Goal: Ask a question

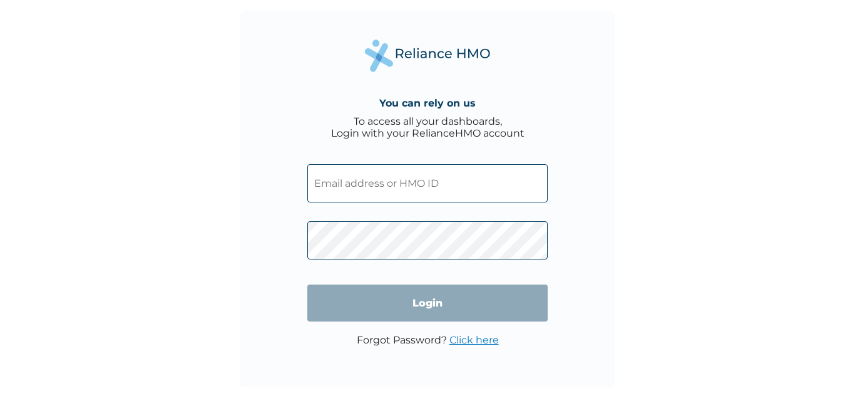
click at [346, 183] on input "text" at bounding box center [427, 183] width 240 height 38
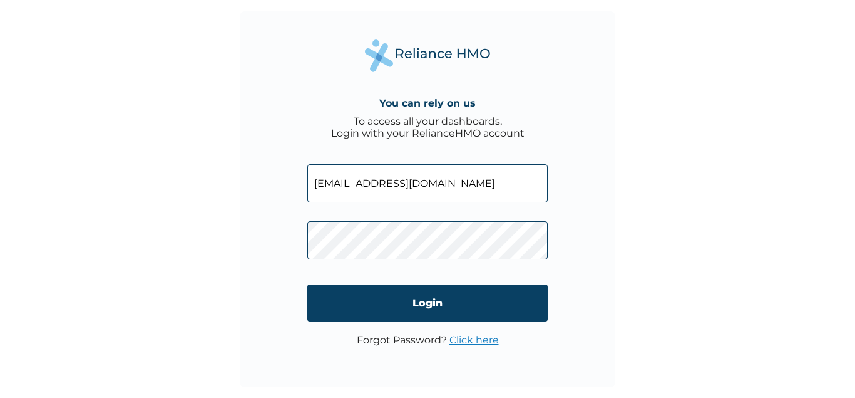
type input "ajustina11@gmail.com"
click at [473, 337] on link "Click here" at bounding box center [474, 340] width 49 height 12
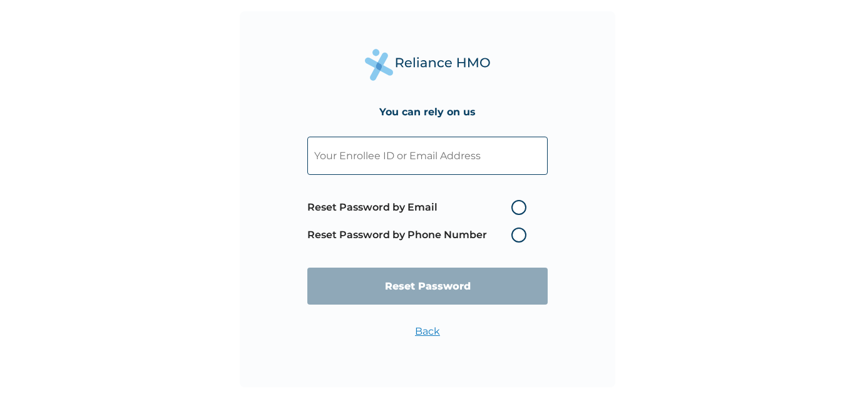
click at [520, 207] on label "Reset Password by Email" at bounding box center [419, 207] width 225 height 15
click at [514, 207] on input "Reset Password by Email" at bounding box center [504, 207] width 20 height 20
radio input "true"
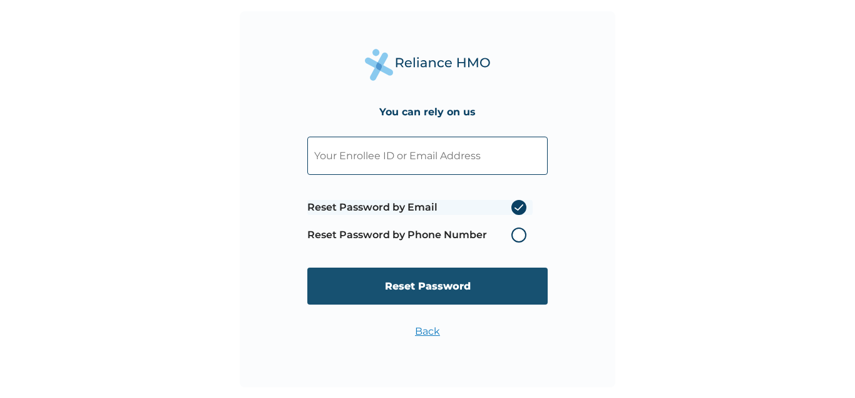
click at [446, 284] on input "Reset Password" at bounding box center [427, 285] width 240 height 37
type input "Onyemowo123"
click at [418, 283] on input "Reset Password" at bounding box center [427, 285] width 240 height 37
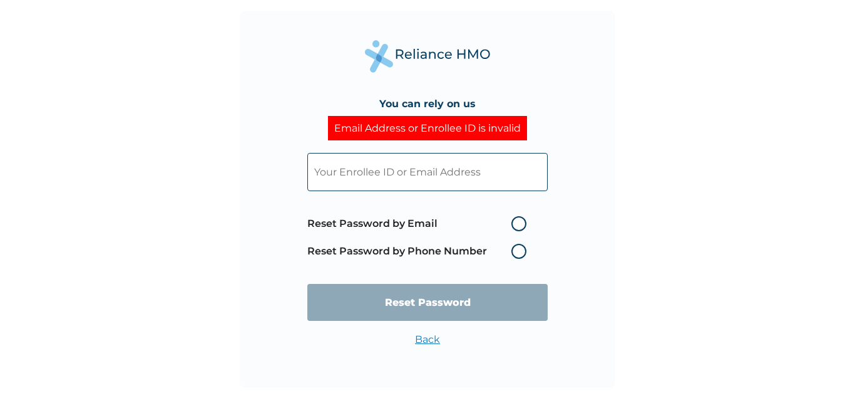
click at [374, 175] on input "text" at bounding box center [427, 172] width 240 height 38
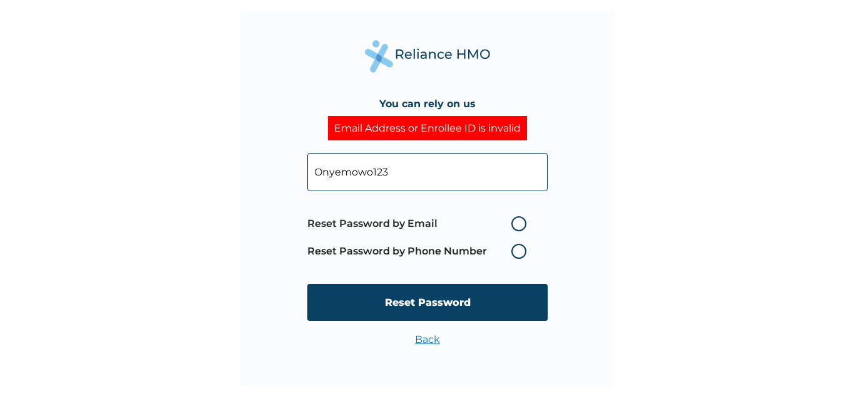
type input "Onyemowo123"
click at [518, 224] on label "Reset Password by Email" at bounding box center [419, 223] width 225 height 15
click at [514, 224] on input "Reset Password by Email" at bounding box center [504, 224] width 20 height 20
radio input "true"
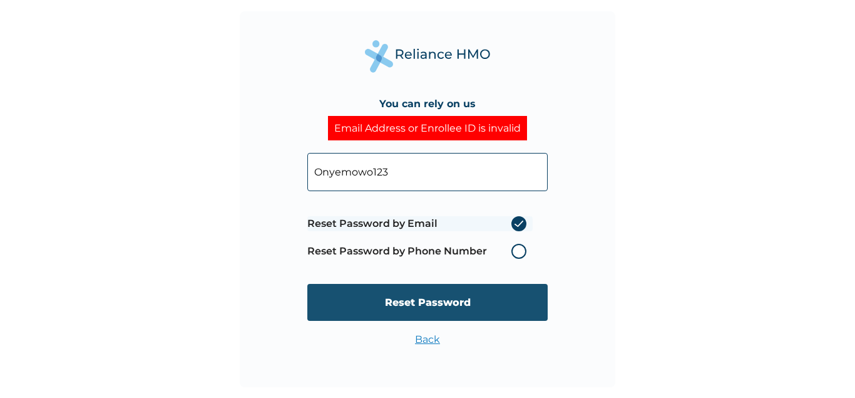
click at [443, 297] on input "Reset Password" at bounding box center [427, 302] width 240 height 37
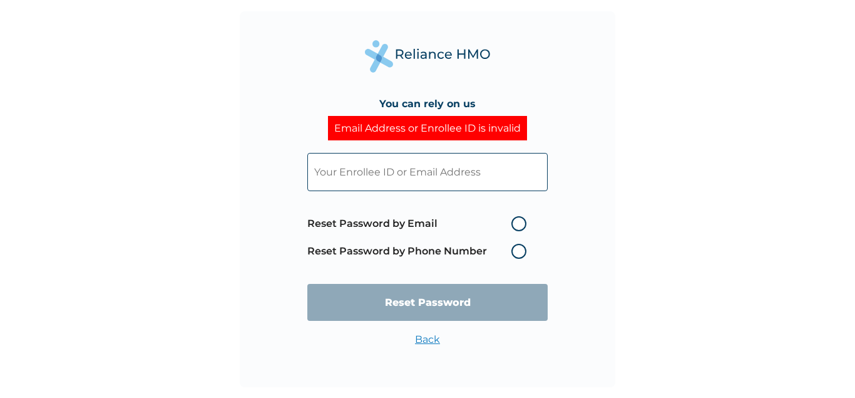
click at [376, 172] on input "text" at bounding box center [427, 172] width 240 height 38
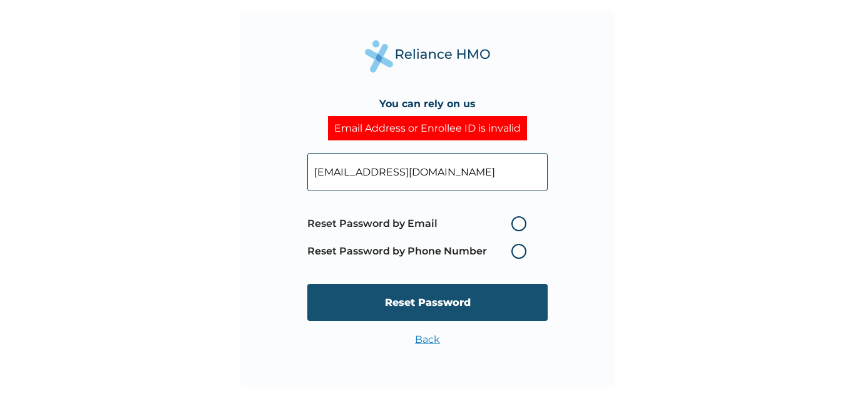
type input "ajustina11@gmail.com"
click at [440, 304] on input "Reset Password" at bounding box center [427, 302] width 240 height 37
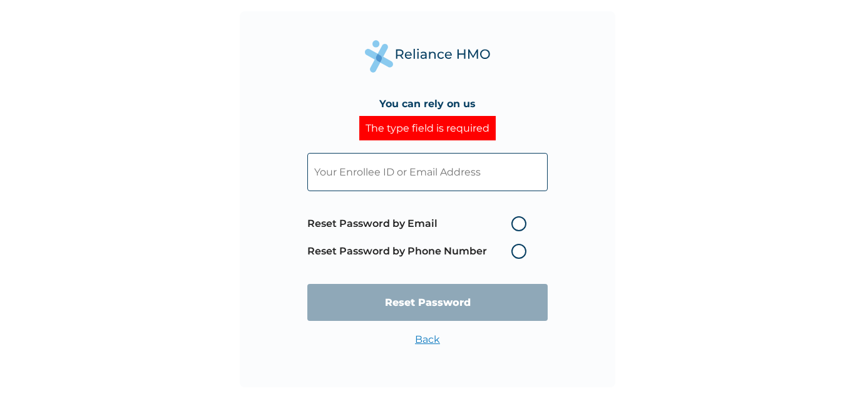
click at [344, 173] on input "text" at bounding box center [427, 172] width 240 height 38
click at [517, 249] on label "Reset Password by Phone Number" at bounding box center [419, 251] width 225 height 15
click at [393, 172] on input "text" at bounding box center [427, 172] width 240 height 38
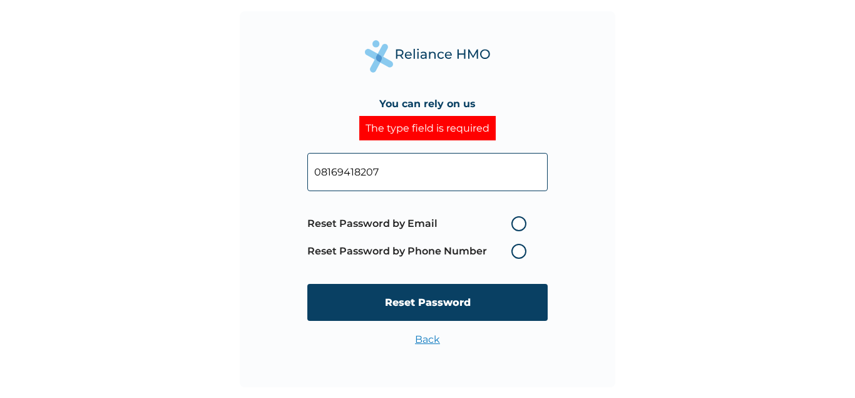
type input "08169418207"
click at [518, 248] on label "Reset Password by Phone Number" at bounding box center [419, 251] width 225 height 15
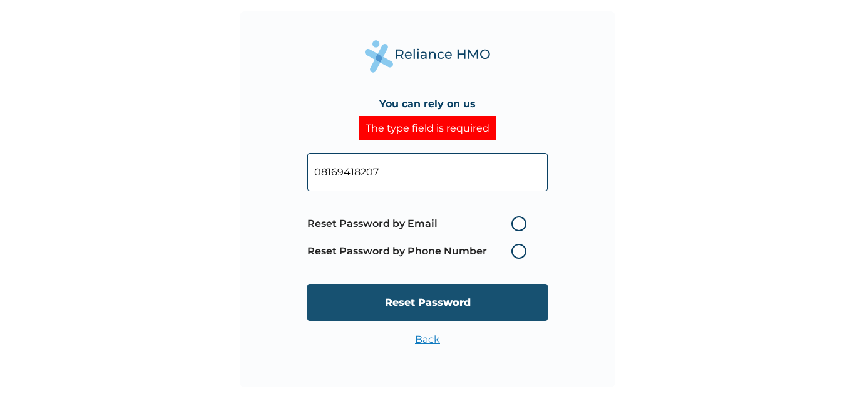
click at [447, 297] on input "Reset Password" at bounding box center [427, 302] width 240 height 37
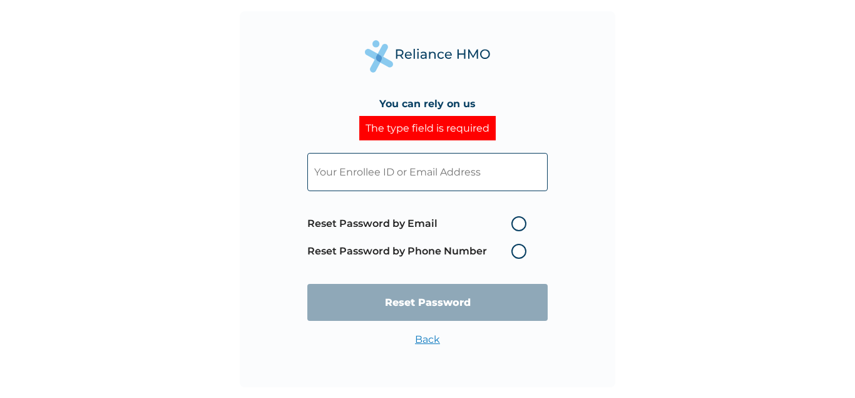
click at [516, 248] on label "Reset Password by Phone Number" at bounding box center [419, 251] width 225 height 15
click at [401, 171] on input "text" at bounding box center [427, 172] width 240 height 38
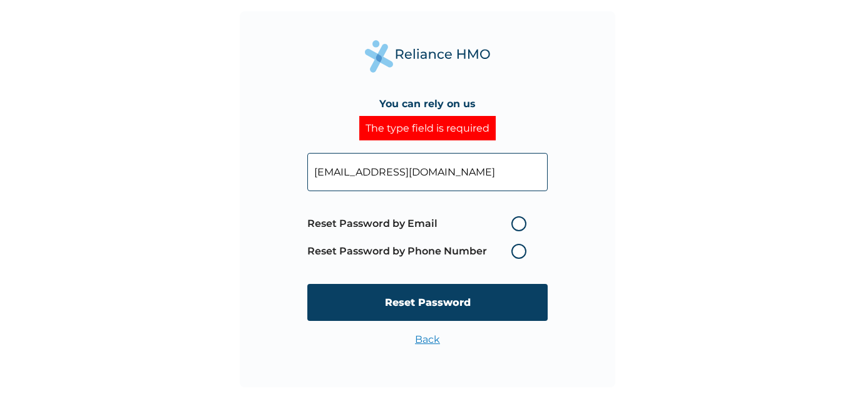
type input "ajustina11@gmail.com"
click at [518, 218] on label "Reset Password by Email" at bounding box center [419, 223] width 225 height 15
click at [514, 218] on input "Reset Password by Email" at bounding box center [504, 224] width 20 height 20
radio input "true"
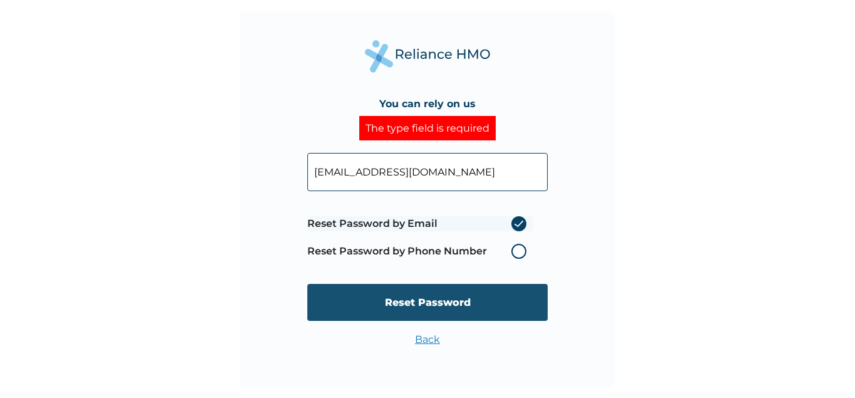
click at [438, 301] on input "Reset Password" at bounding box center [427, 302] width 240 height 37
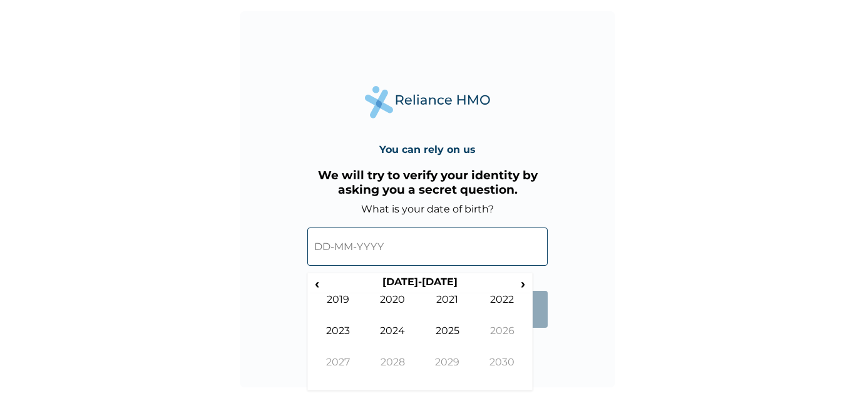
click at [330, 247] on input "text" at bounding box center [427, 246] width 240 height 38
click at [317, 285] on span "‹" at bounding box center [317, 284] width 13 height 16
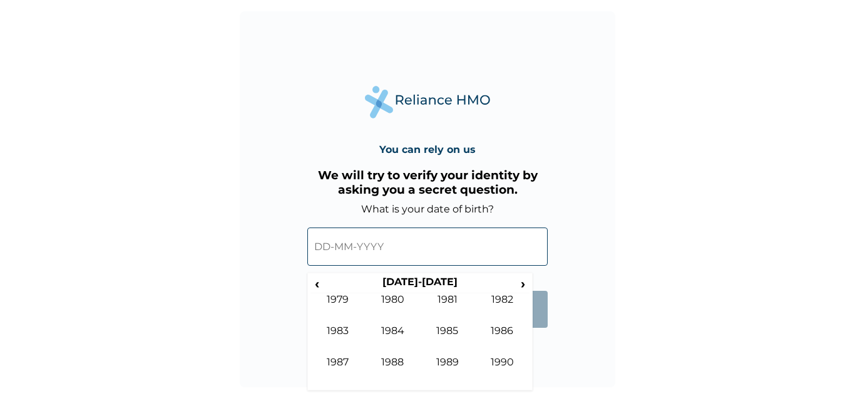
click at [547, 344] on div "You can rely on us We will try to verify your identity by asking you a secret q…" at bounding box center [428, 199] width 376 height 376
click at [447, 360] on td "1989" at bounding box center [447, 371] width 55 height 31
click at [338, 293] on table "‹ 1989 ›" at bounding box center [420, 285] width 219 height 18
click at [338, 300] on td "Jan" at bounding box center [338, 308] width 55 height 31
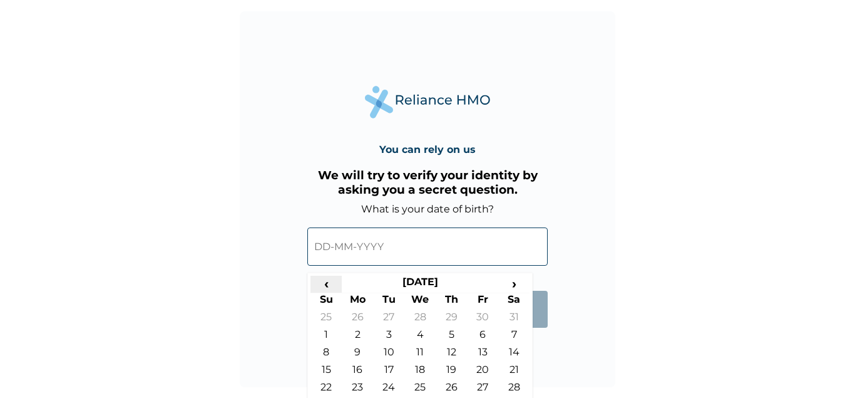
click at [325, 283] on span "‹" at bounding box center [326, 284] width 31 height 16
click at [512, 283] on span "›" at bounding box center [513, 284] width 31 height 16
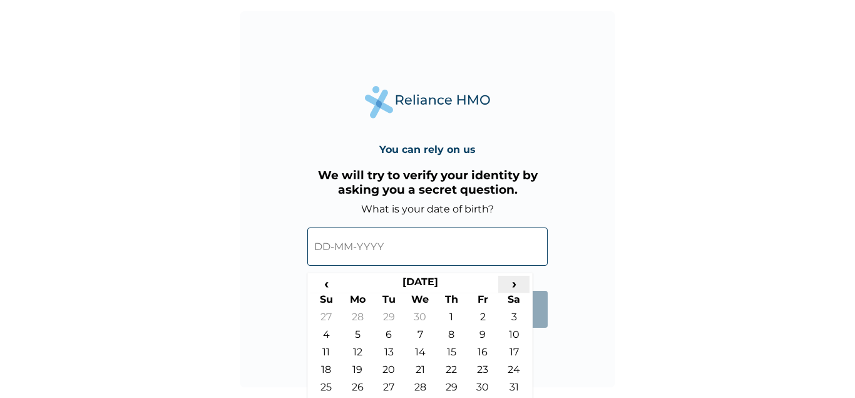
click at [512, 283] on span "›" at bounding box center [513, 284] width 31 height 16
click at [374, 249] on input "text" at bounding box center [427, 246] width 240 height 38
click at [399, 247] on input "text" at bounding box center [427, 246] width 240 height 38
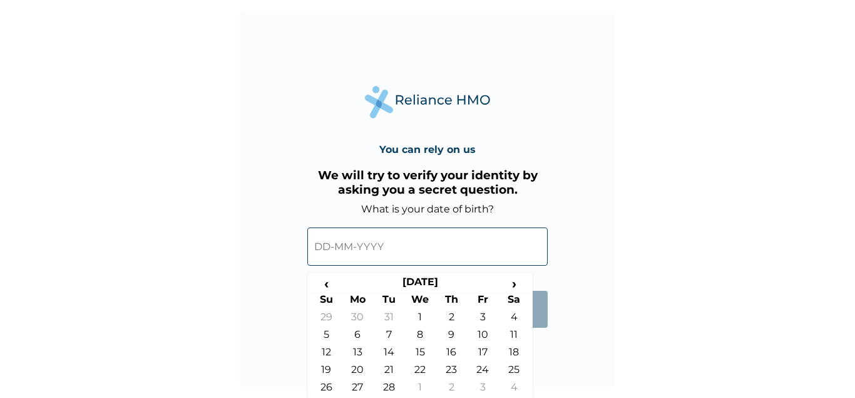
click at [399, 247] on input "text" at bounding box center [427, 246] width 240 height 38
click at [511, 281] on span "›" at bounding box center [513, 284] width 31 height 16
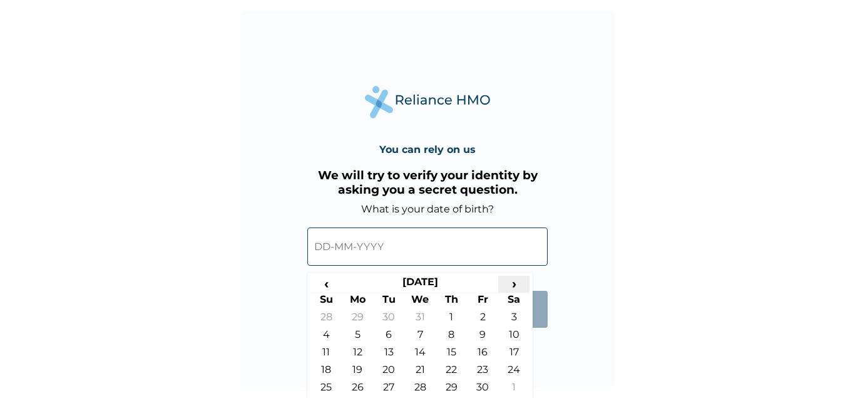
click at [511, 281] on span "›" at bounding box center [513, 284] width 31 height 16
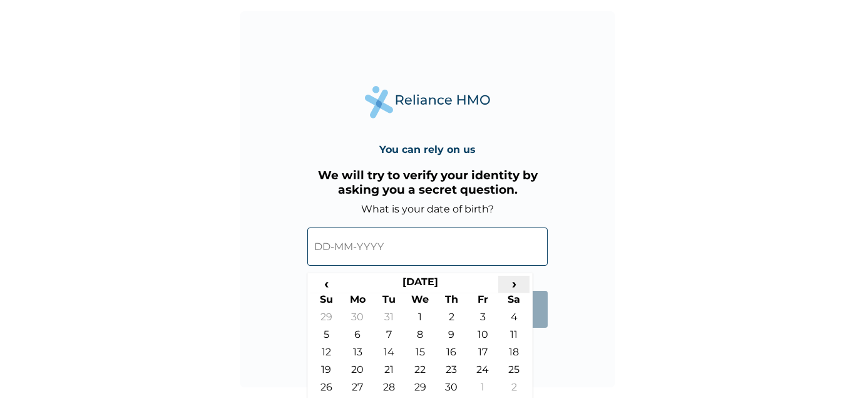
click at [511, 281] on span "›" at bounding box center [513, 284] width 31 height 16
click at [324, 287] on span "‹" at bounding box center [326, 284] width 31 height 16
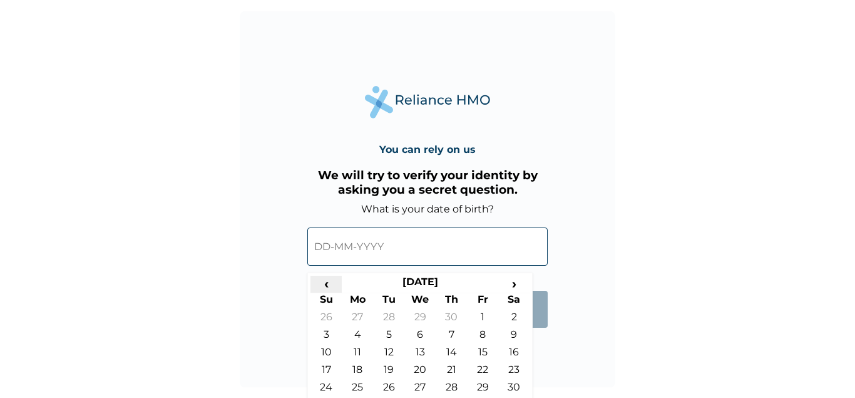
click at [324, 287] on span "‹" at bounding box center [326, 284] width 31 height 16
click at [323, 284] on span "‹" at bounding box center [326, 284] width 31 height 16
click at [387, 350] on td "10" at bounding box center [388, 355] width 31 height 18
type input "10-10-1989"
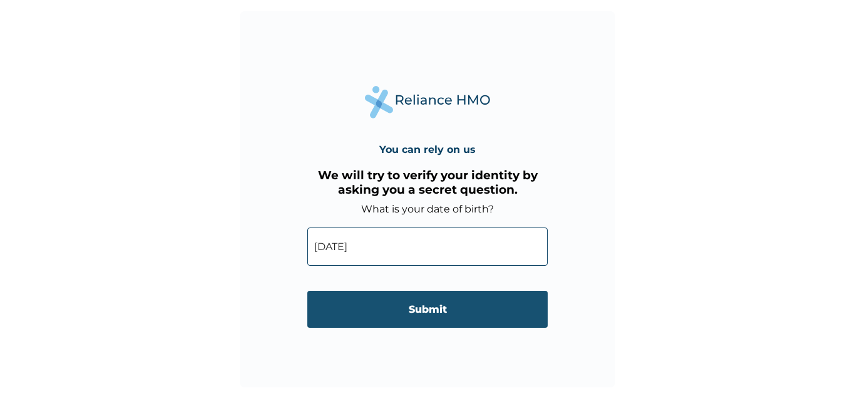
click at [430, 306] on input "Submit" at bounding box center [427, 309] width 240 height 37
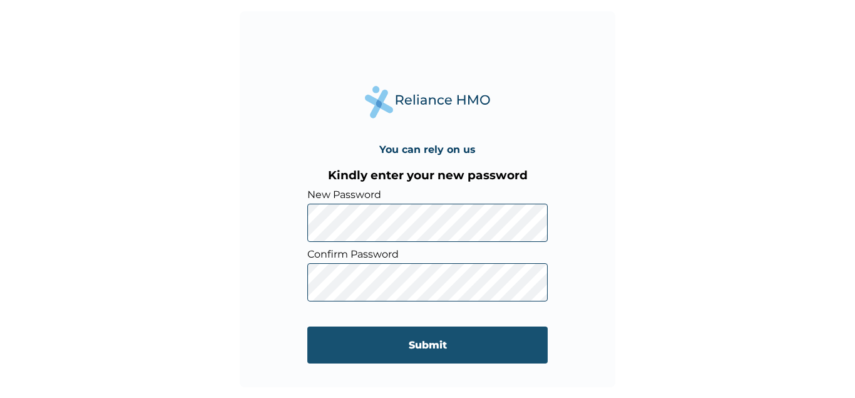
click at [423, 344] on input "Submit" at bounding box center [427, 344] width 240 height 37
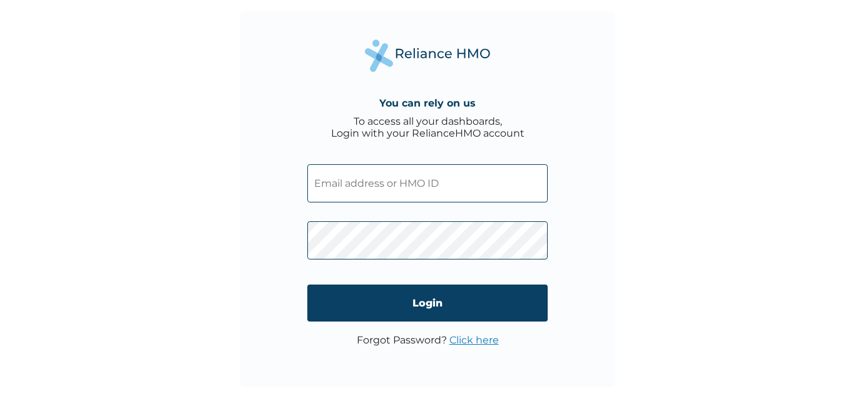
click at [396, 182] on input "text" at bounding box center [427, 183] width 240 height 38
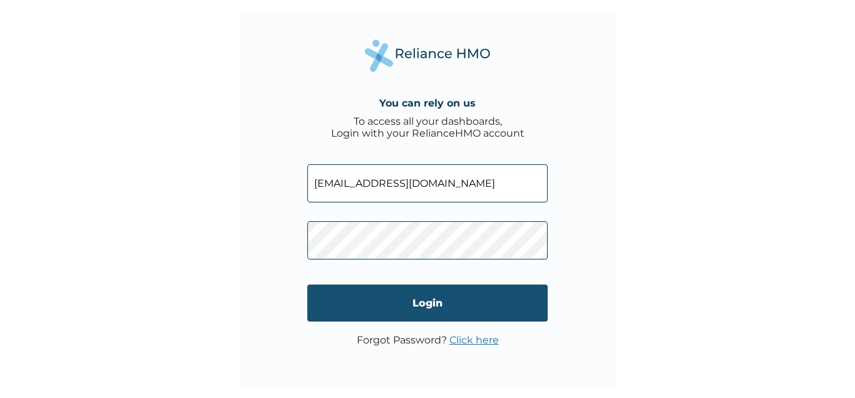
type input "ajustina11@gmail.com"
click at [427, 302] on input "Login" at bounding box center [427, 302] width 240 height 37
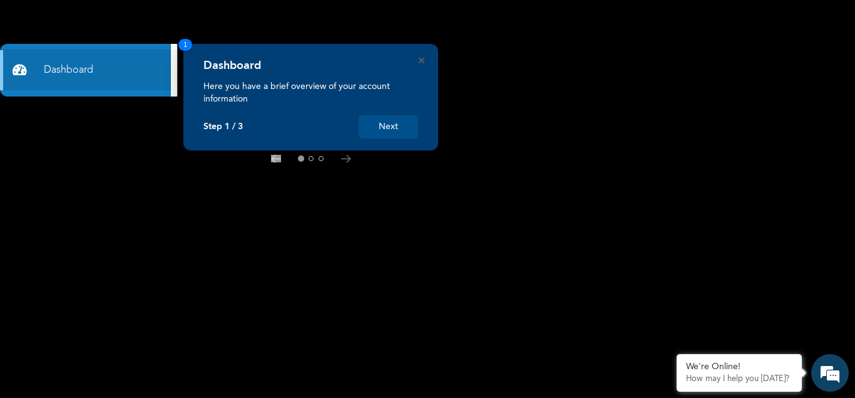
click at [394, 125] on button "Next" at bounding box center [388, 126] width 59 height 23
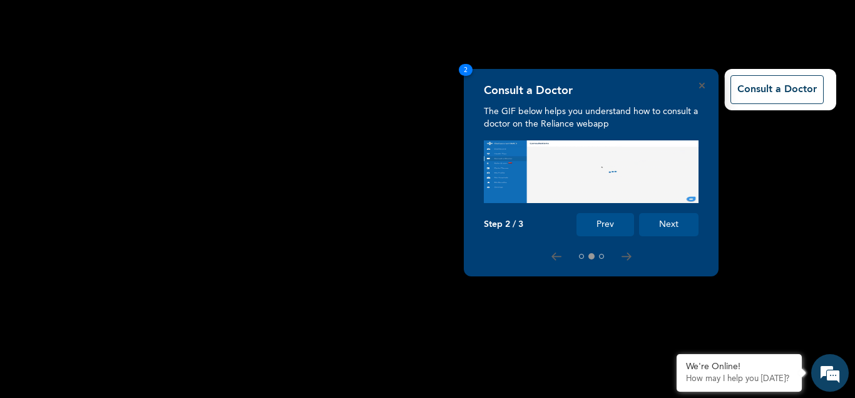
click at [580, 160] on img at bounding box center [591, 171] width 215 height 63
click at [624, 173] on img at bounding box center [591, 171] width 215 height 63
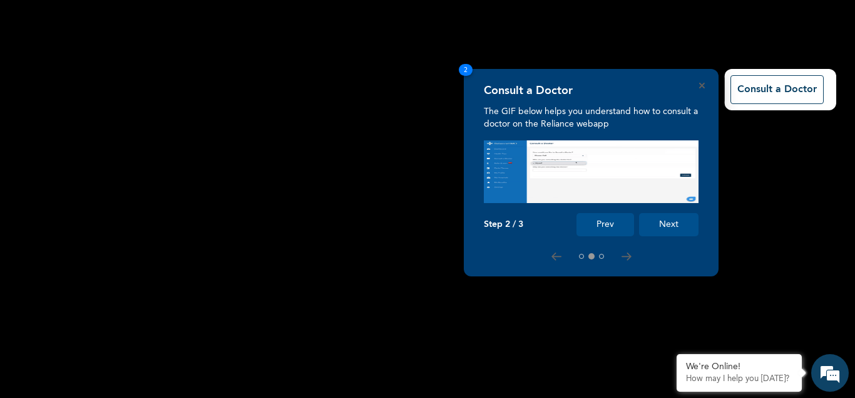
click at [663, 217] on button "Next" at bounding box center [668, 224] width 59 height 23
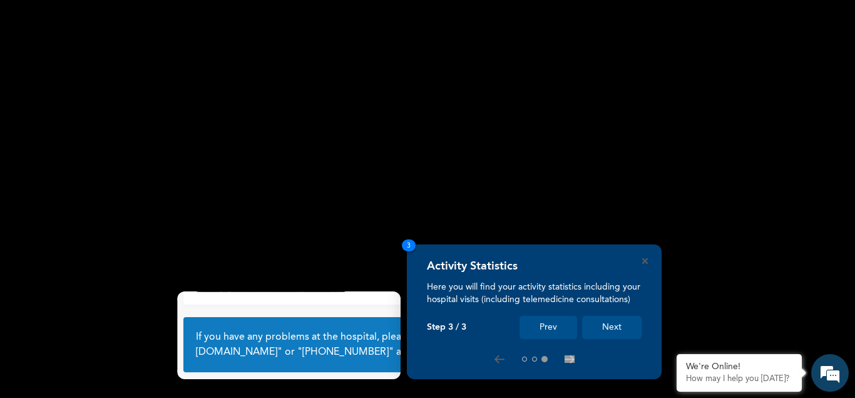
scroll to position [87, 0]
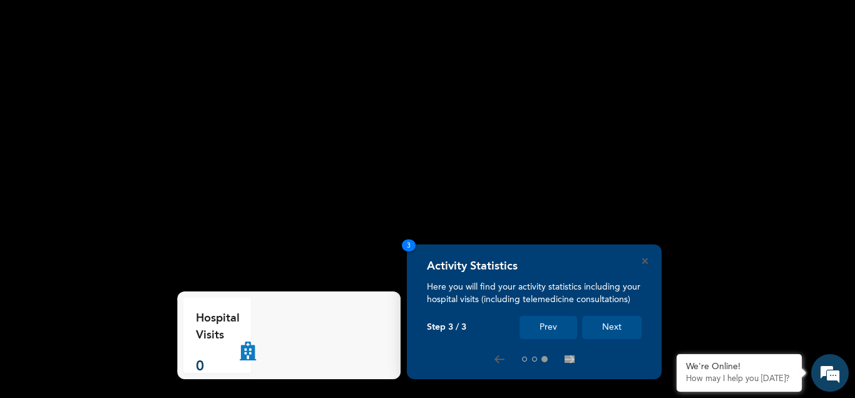
click at [299, 338] on div "Hospital Visits 0" at bounding box center [288, 334] width 211 height 75
click at [612, 323] on button "Next" at bounding box center [611, 327] width 59 height 23
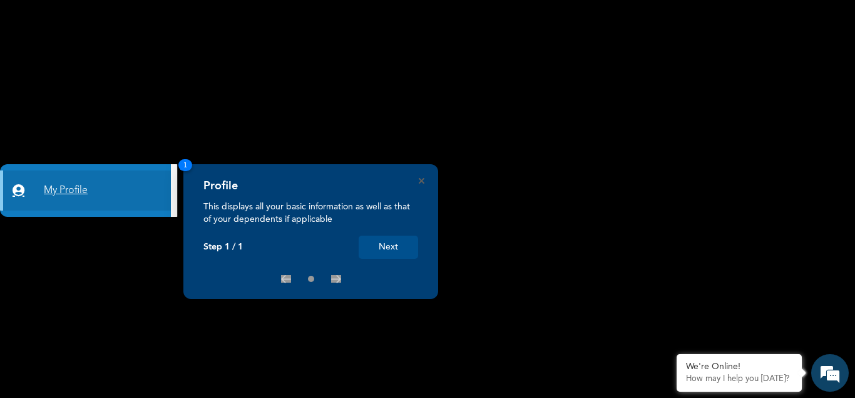
click at [77, 185] on link "My Profile" at bounding box center [85, 190] width 171 height 40
click at [81, 187] on link "My Profile" at bounding box center [85, 190] width 171 height 40
click at [389, 242] on button "Next" at bounding box center [388, 246] width 59 height 23
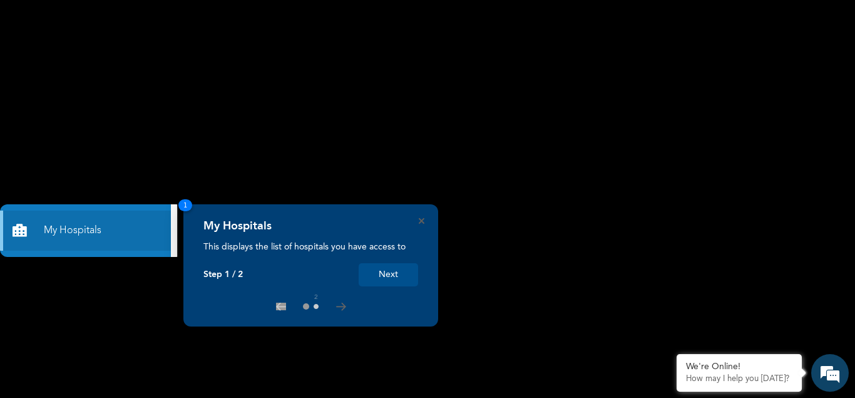
click at [316, 305] on button at bounding box center [316, 306] width 5 height 5
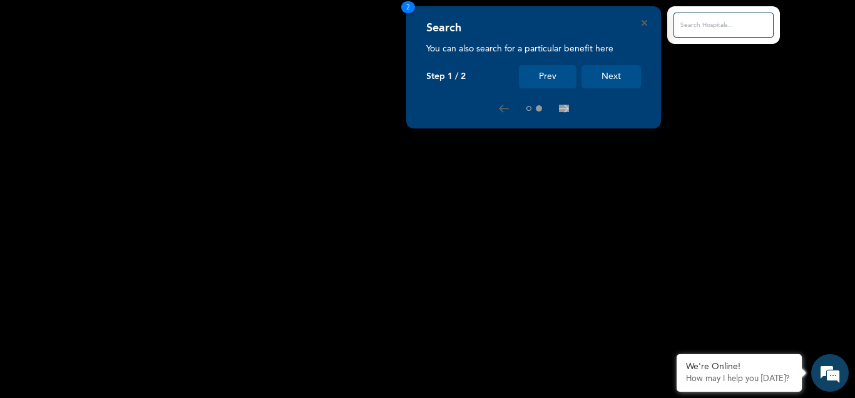
click at [604, 75] on button "Next" at bounding box center [611, 76] width 59 height 23
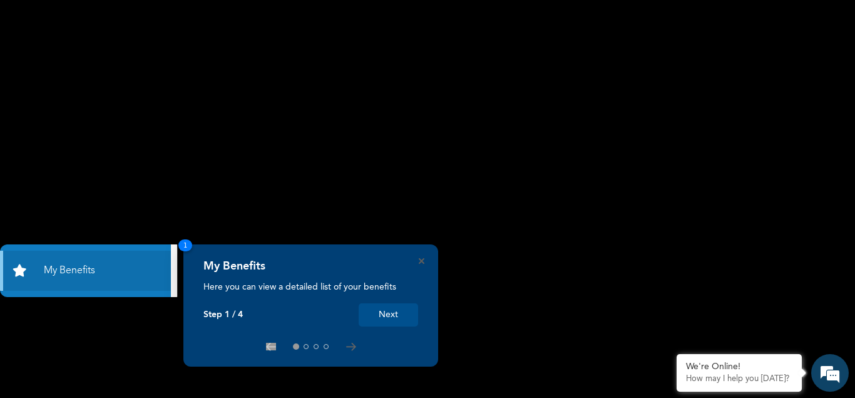
click at [391, 309] on button "Next" at bounding box center [388, 314] width 59 height 23
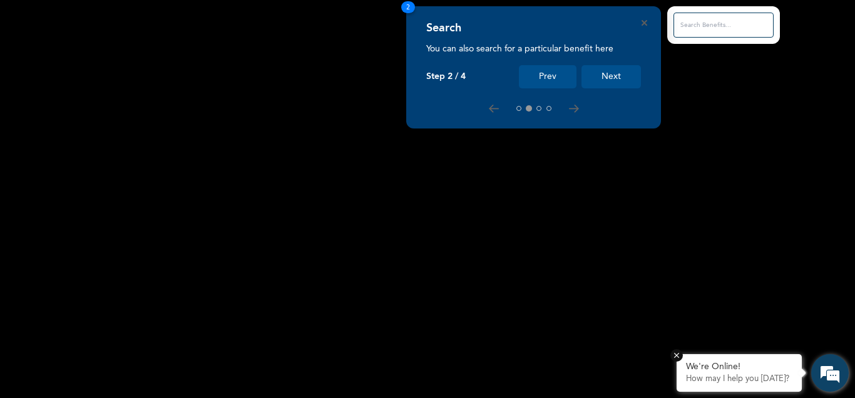
click at [726, 371] on div "We're Online!" at bounding box center [739, 366] width 106 height 11
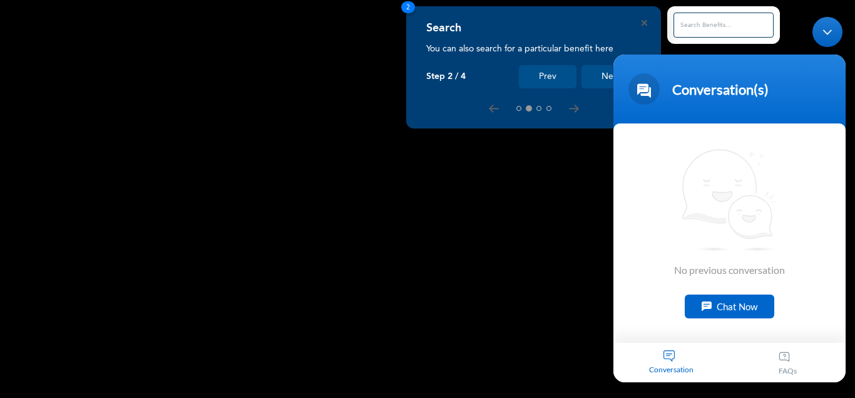
click at [719, 303] on div "Chat Now" at bounding box center [730, 306] width 90 height 24
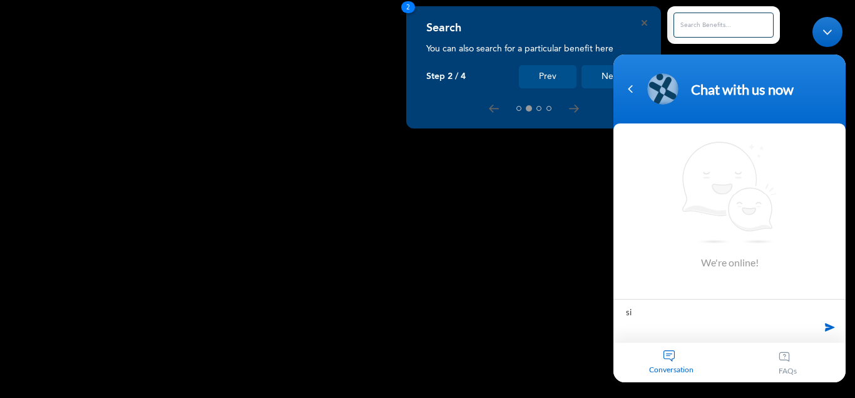
type textarea "s"
type textarea "can i visit the hospital with my HMO ID NOW?"
click at [829, 322] on span at bounding box center [830, 326] width 19 height 19
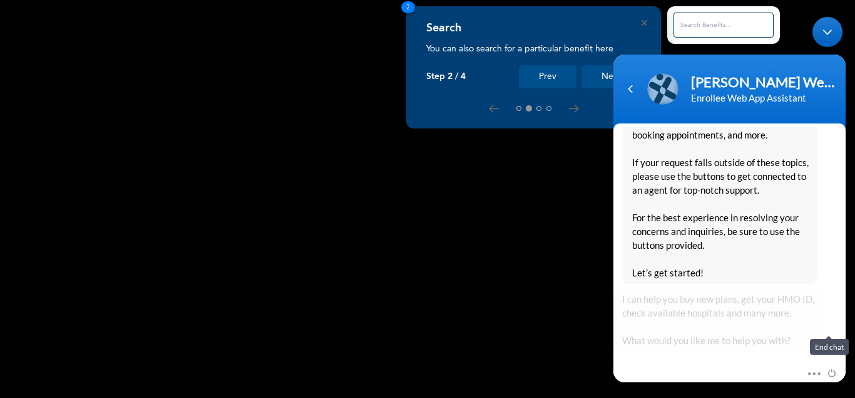
scroll to position [347, 0]
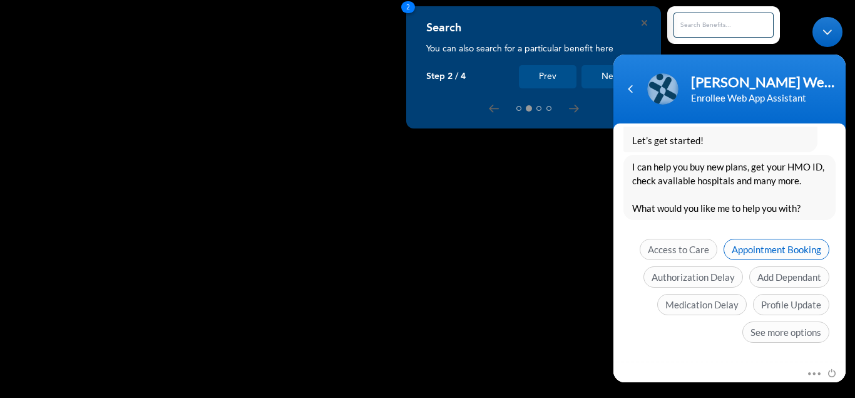
click at [766, 248] on span "Appointment Booking" at bounding box center [777, 248] width 106 height 21
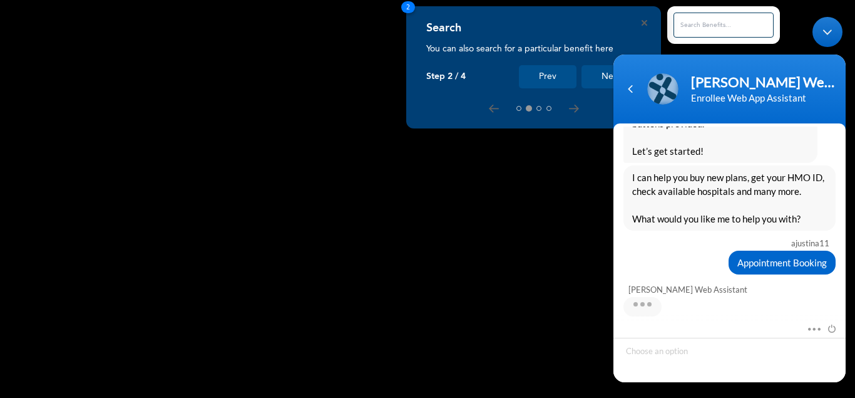
scroll to position [398, 0]
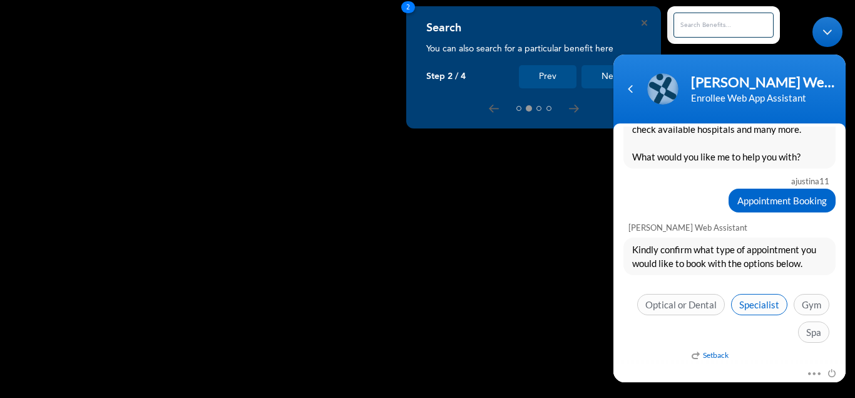
click at [763, 302] on span "Specialist" at bounding box center [759, 303] width 56 height 21
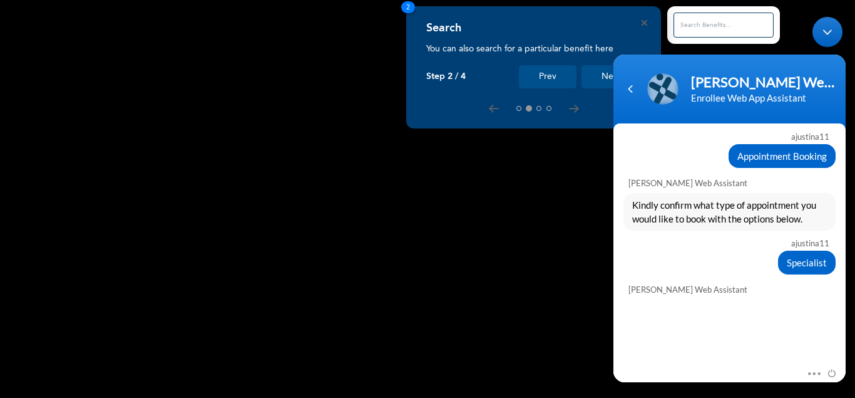
scroll to position [505, 0]
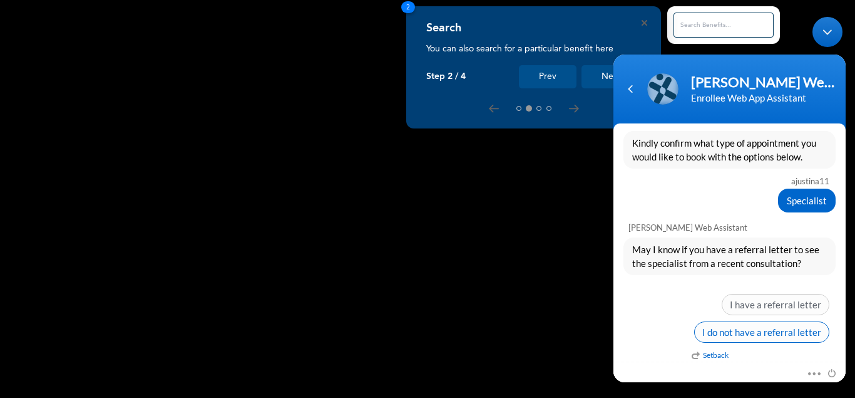
click at [774, 327] on span "I do not have a referral letter" at bounding box center [761, 331] width 135 height 21
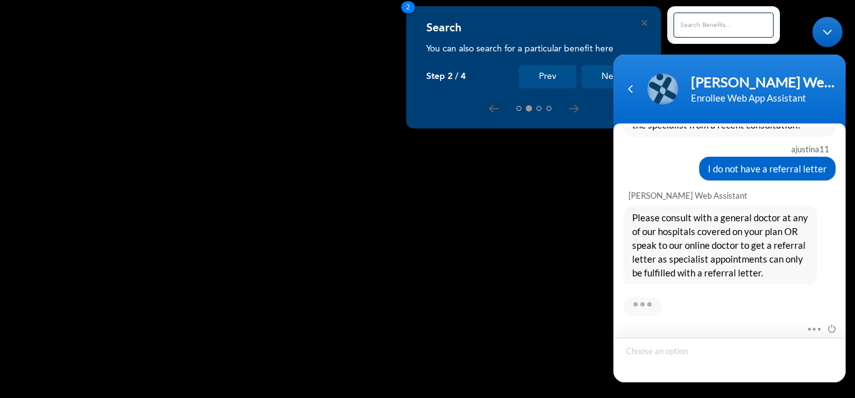
scroll to position [709, 0]
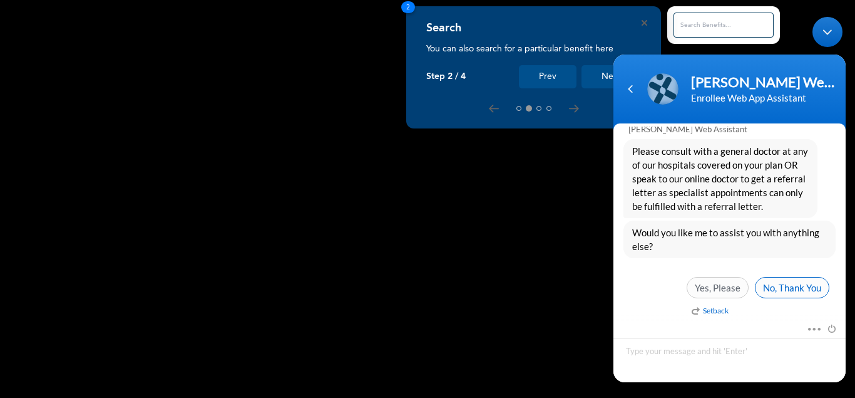
click at [786, 286] on span "No, Thank You" at bounding box center [792, 286] width 75 height 21
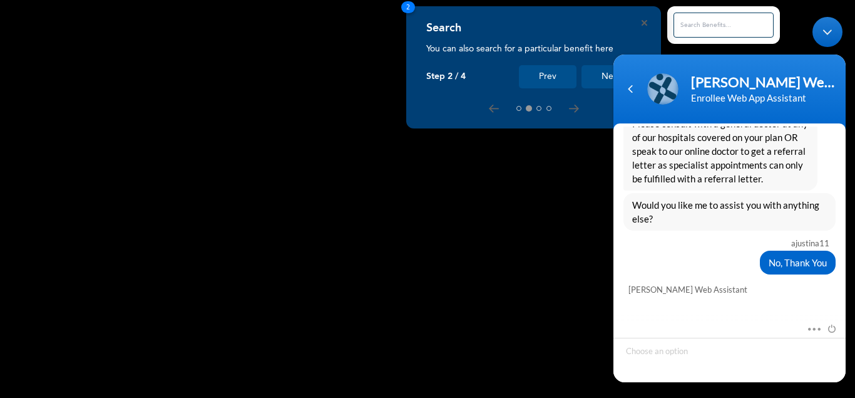
scroll to position [843, 0]
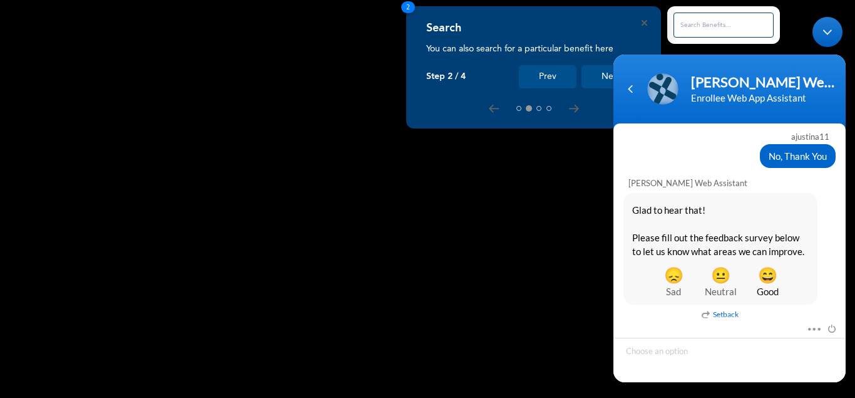
click at [770, 286] on span "Good" at bounding box center [768, 291] width 47 height 14
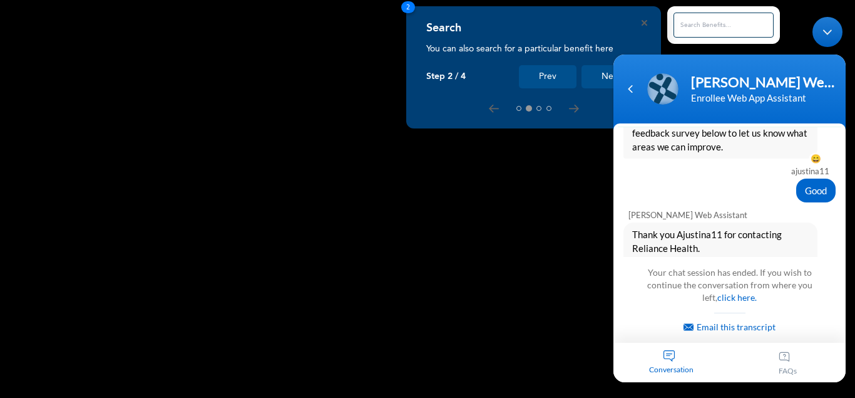
scroll to position [1158, 0]
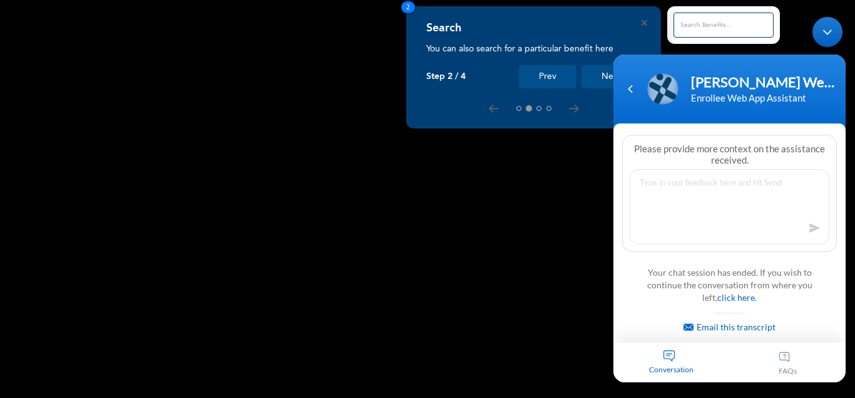
click at [605, 254] on rect at bounding box center [427, 199] width 855 height 398
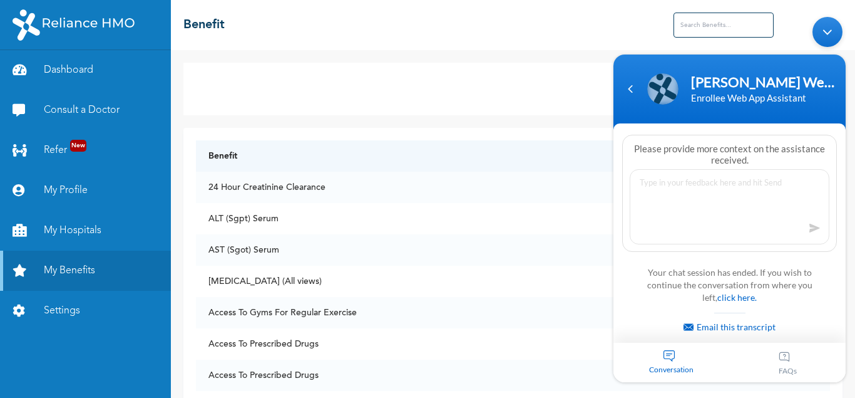
click at [827, 29] on div "Minimize live chat window" at bounding box center [828, 31] width 30 height 30
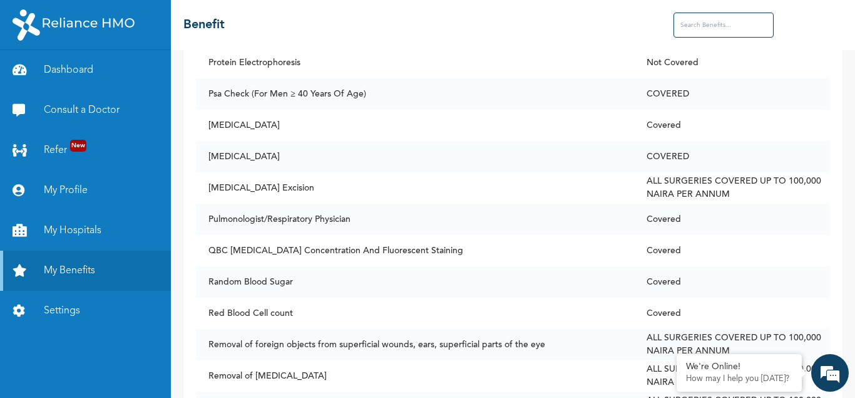
scroll to position [7007, 0]
click at [80, 224] on link "My Hospitals" at bounding box center [85, 230] width 171 height 40
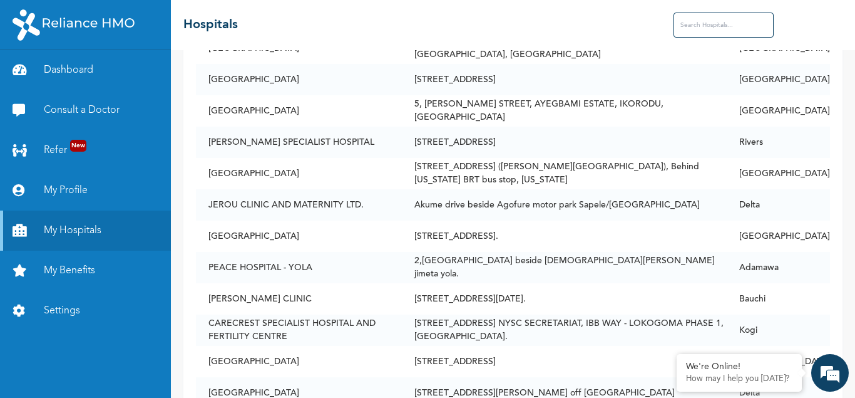
scroll to position [17261, 0]
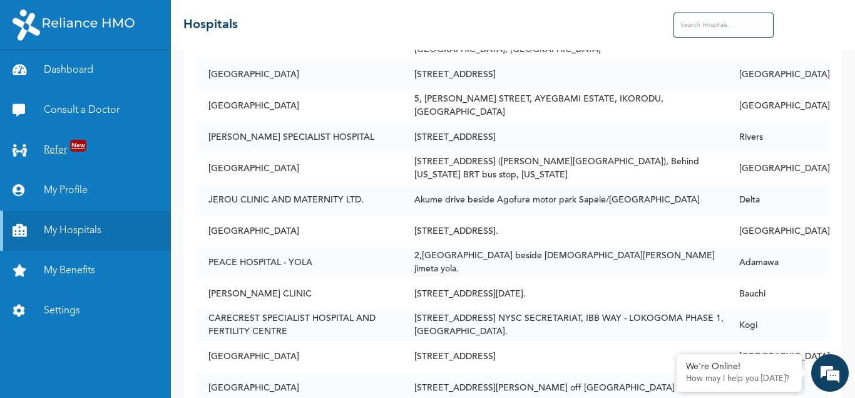
click at [78, 142] on span "New" at bounding box center [78, 146] width 16 height 12
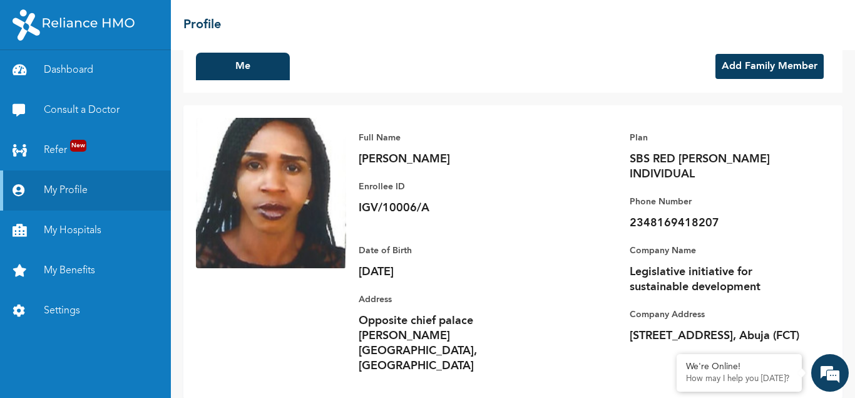
scroll to position [33, 0]
